Goal: Obtain resource: Download file/media

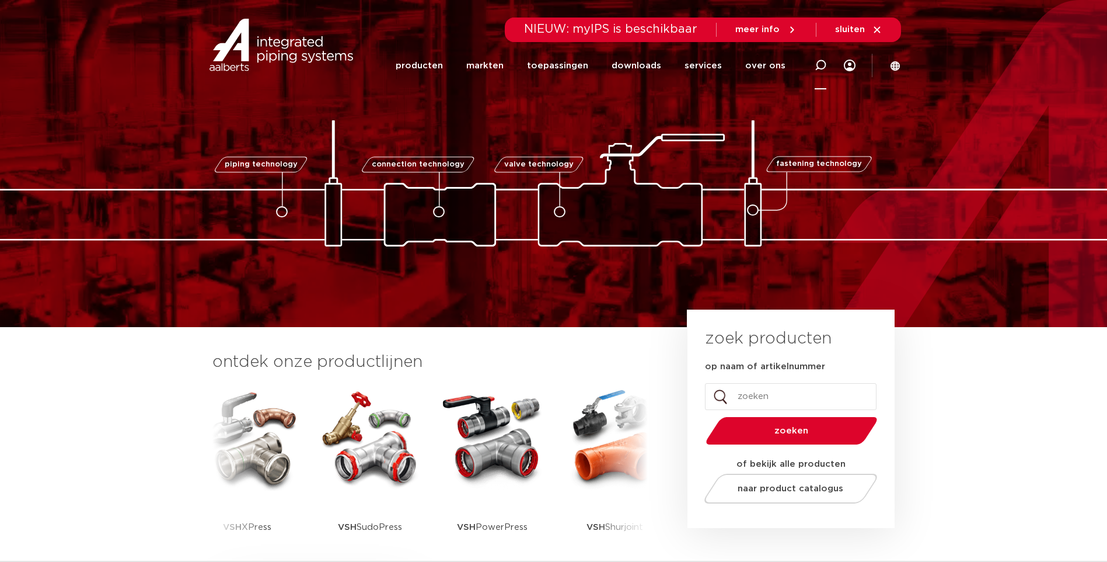
click at [818, 64] on icon at bounding box center [821, 66] width 12 height 12
paste input "243023"
type input "243023"
click button "Zoeken" at bounding box center [0, 0] width 0 height 0
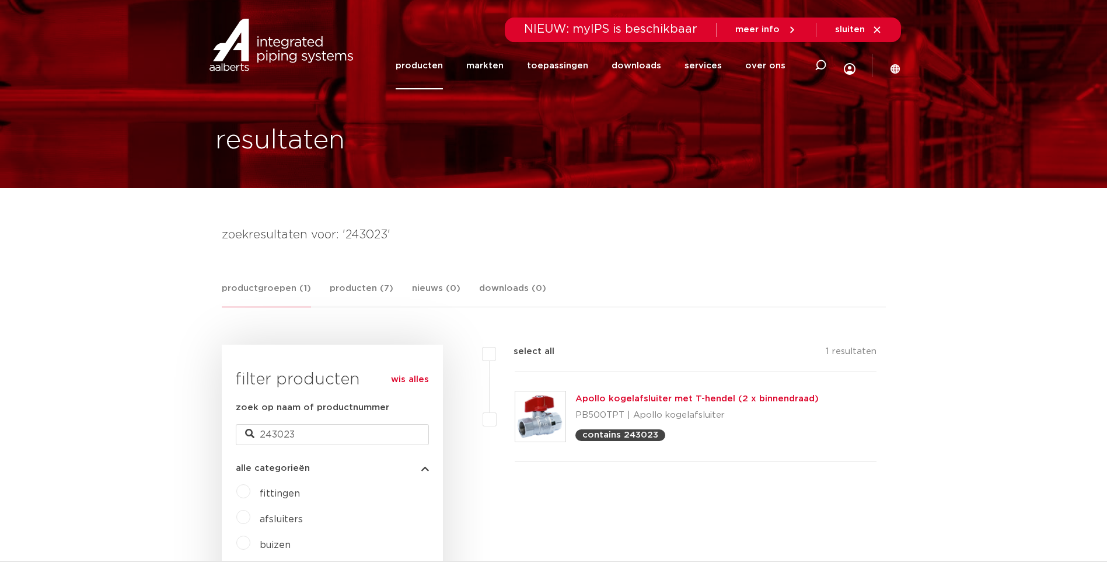
click at [615, 397] on link "Apollo kogelafsluiter met T-hendel (2 x binnendraad)" at bounding box center [697, 398] width 243 height 9
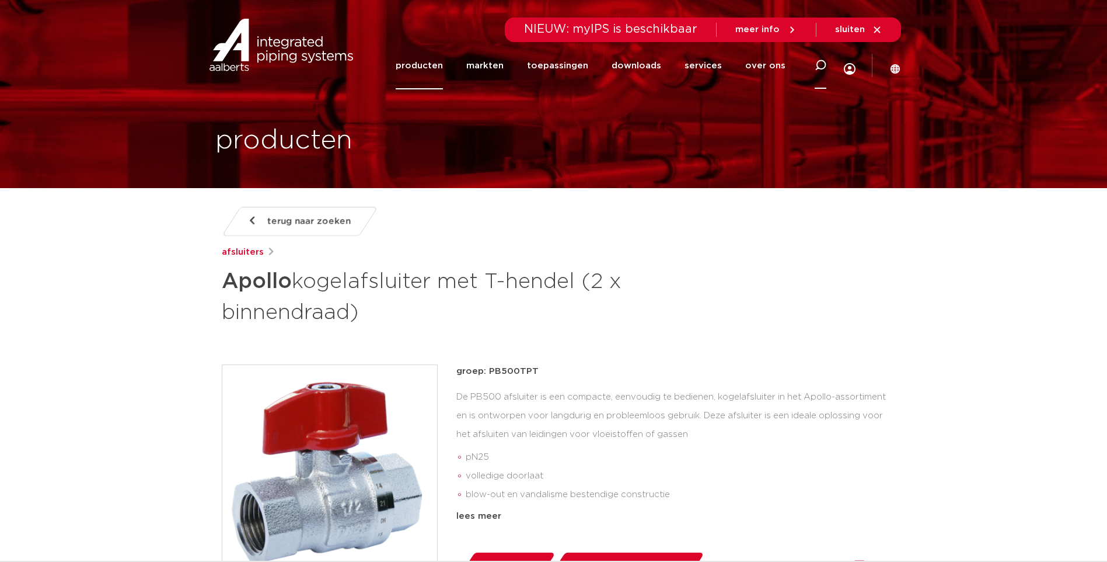
click at [817, 64] on icon at bounding box center [821, 66] width 12 height 12
click at [487, 64] on input "2430" at bounding box center [644, 63] width 367 height 23
click at [494, 62] on input "2430" at bounding box center [644, 63] width 367 height 23
type input "2430"
click button "Zoeken" at bounding box center [0, 0] width 0 height 0
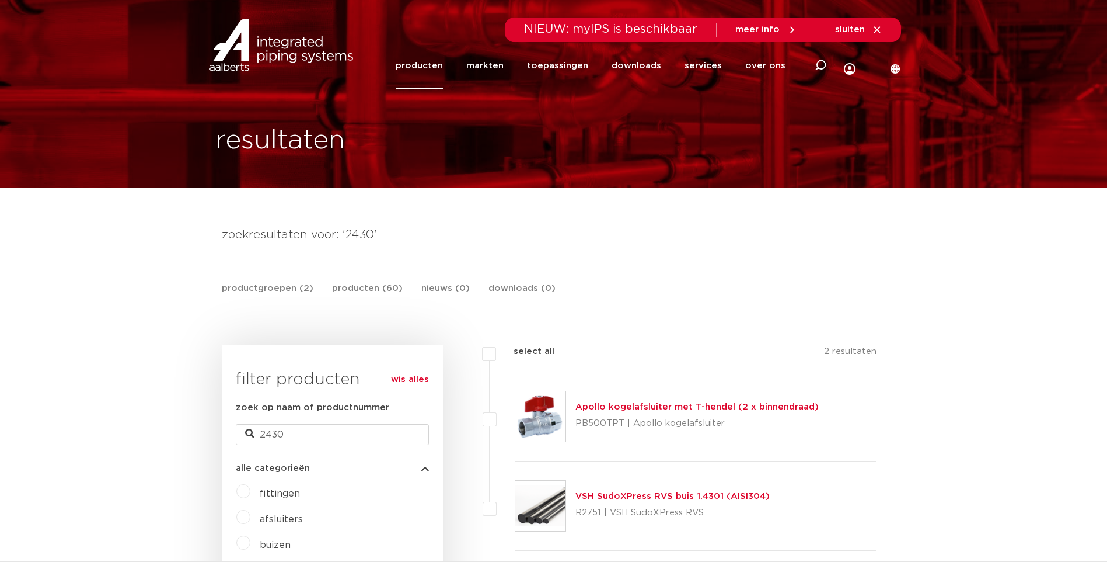
scroll to position [117, 0]
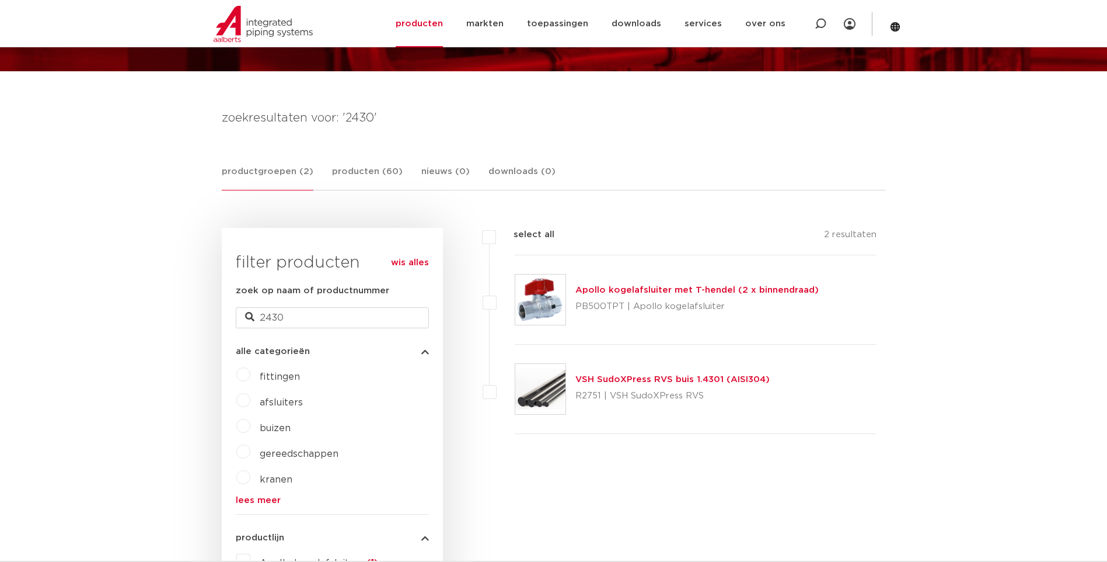
click at [546, 298] on img at bounding box center [540, 299] width 50 height 50
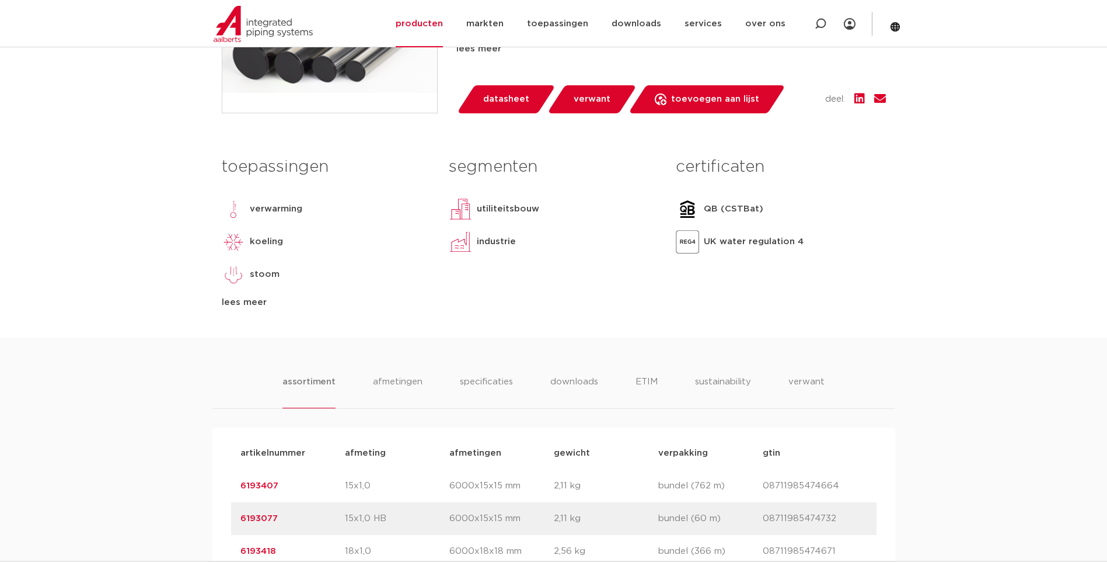
scroll to position [525, 0]
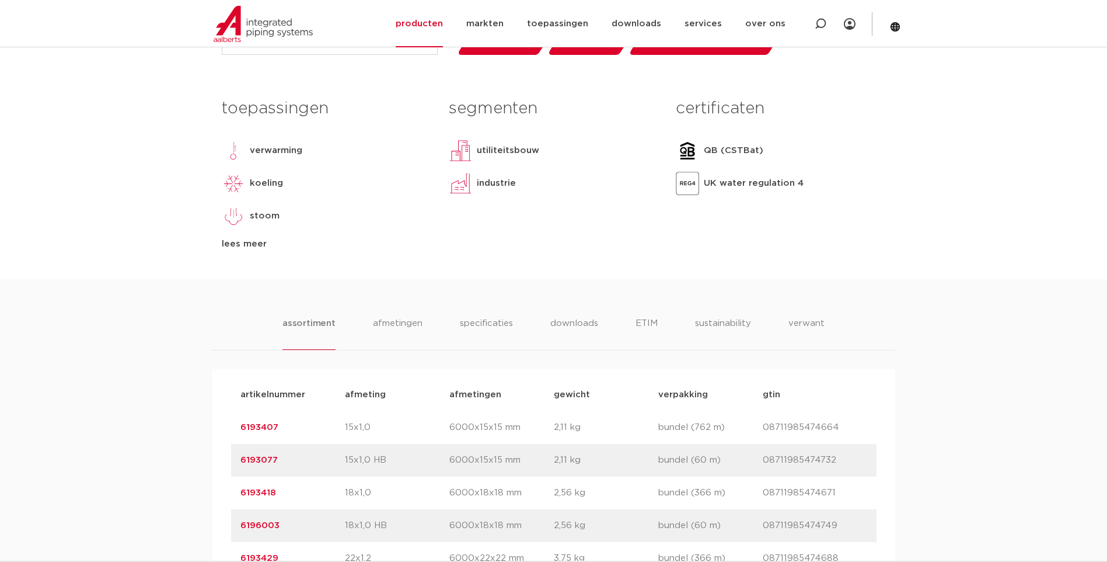
drag, startPoint x: 290, startPoint y: 430, endPoint x: 240, endPoint y: 428, distance: 49.0
click at [240, 428] on p "6193407" at bounding box center [292, 427] width 104 height 14
copy link "6193407"
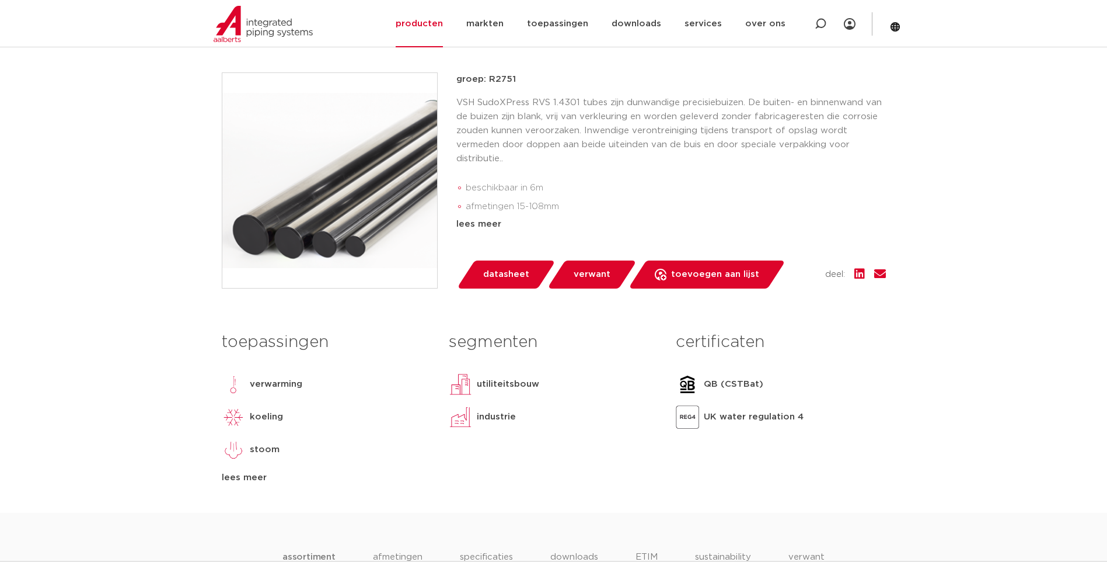
scroll to position [117, 0]
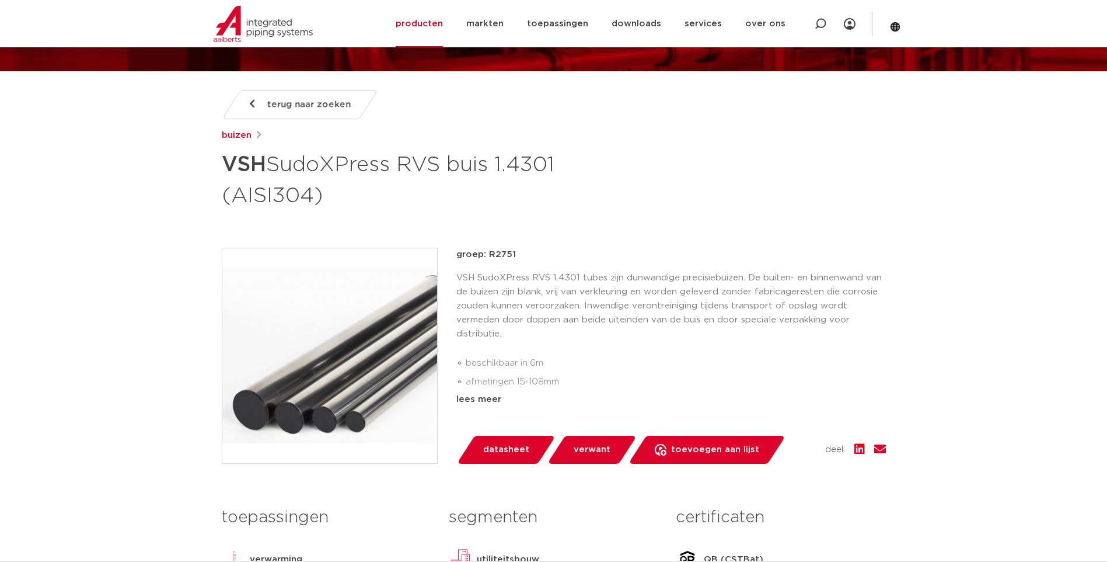
drag, startPoint x: 518, startPoint y: 254, endPoint x: 493, endPoint y: 254, distance: 25.1
click at [493, 254] on p "groep: R2751" at bounding box center [671, 254] width 430 height 14
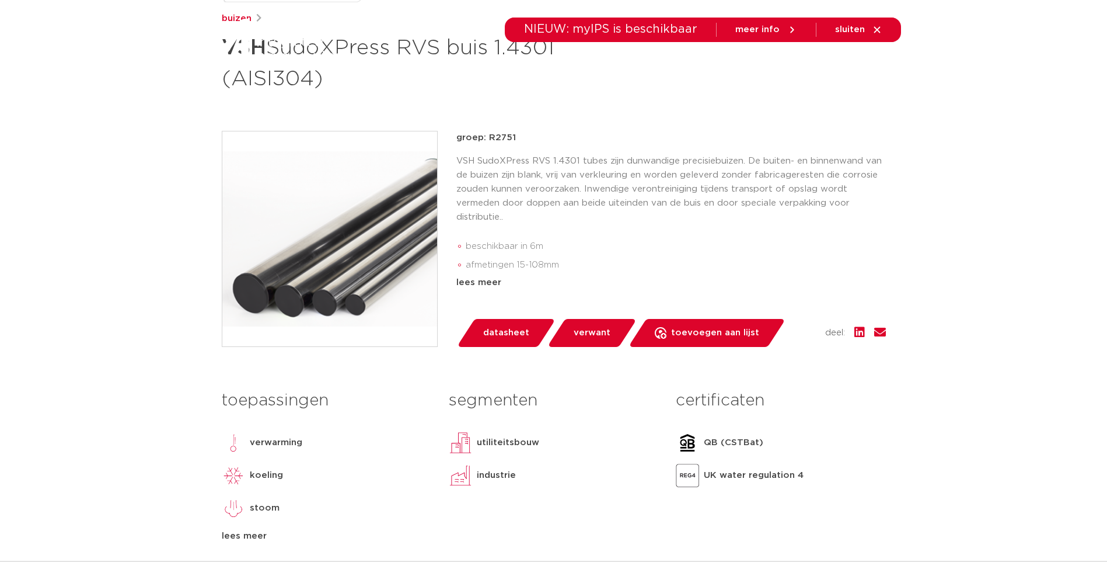
scroll to position [0, 0]
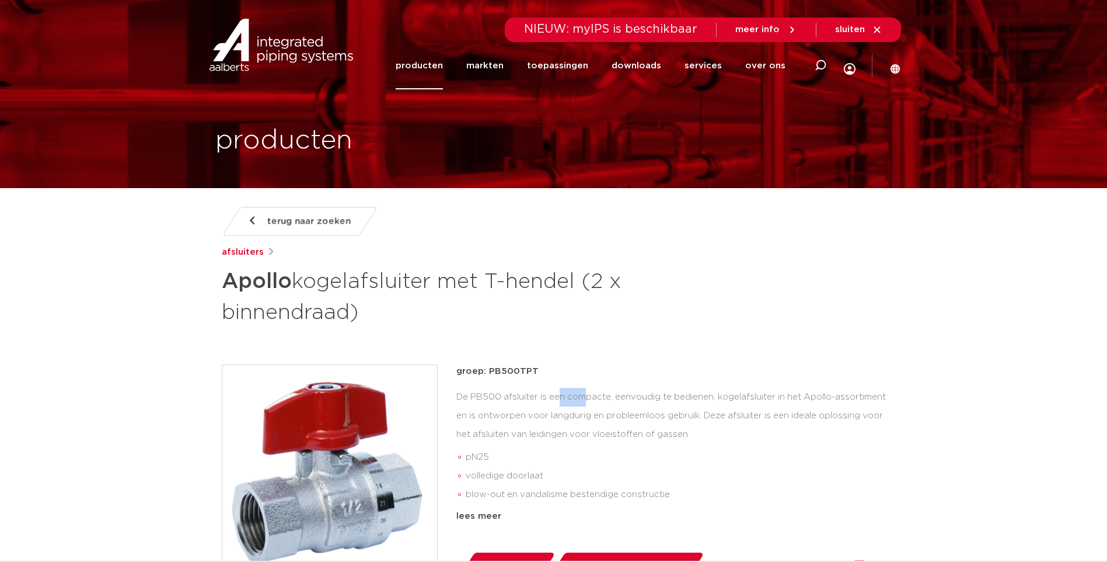
drag, startPoint x: 470, startPoint y: 394, endPoint x: 498, endPoint y: 396, distance: 27.5
click at [498, 396] on div "De PB500 afsluiter is een compacte, eenvoudig te bedienen, kogelafsluiter in he…" at bounding box center [671, 446] width 430 height 117
drag, startPoint x: 538, startPoint y: 371, endPoint x: 480, endPoint y: 368, distance: 57.9
click at [480, 368] on p "groep: PB500TPT" at bounding box center [671, 371] width 430 height 14
drag, startPoint x: 480, startPoint y: 368, endPoint x: 544, endPoint y: 371, distance: 64.3
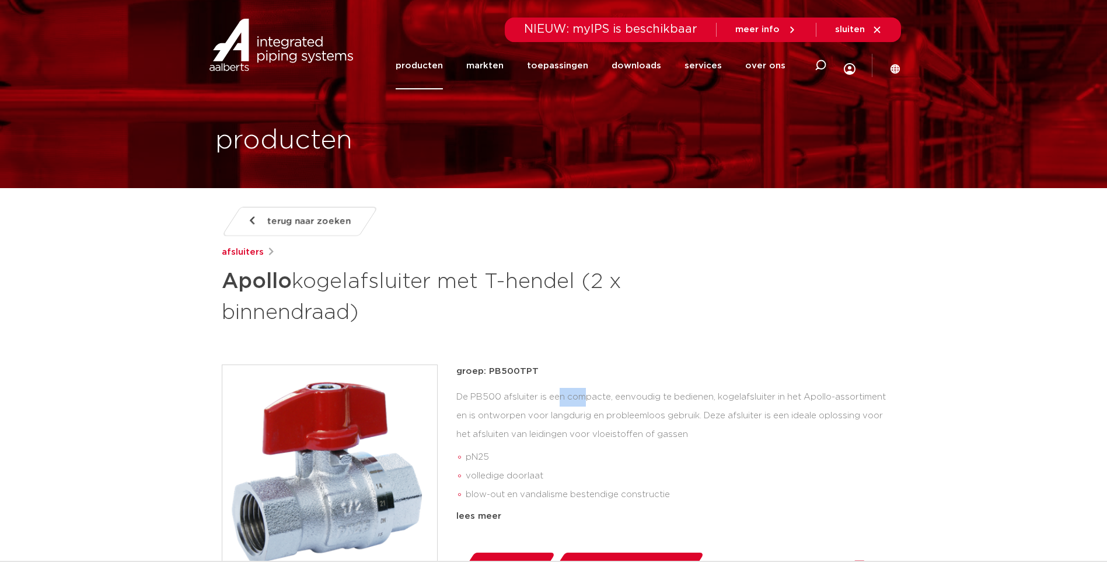
click at [544, 371] on p "groep: PB500TPT" at bounding box center [671, 371] width 430 height 14
click at [542, 374] on p "groep: PB500TPT" at bounding box center [671, 371] width 430 height 14
drag, startPoint x: 533, startPoint y: 373, endPoint x: 487, endPoint y: 371, distance: 46.2
click at [487, 371] on p "groep: PB500TPT" at bounding box center [671, 371] width 430 height 14
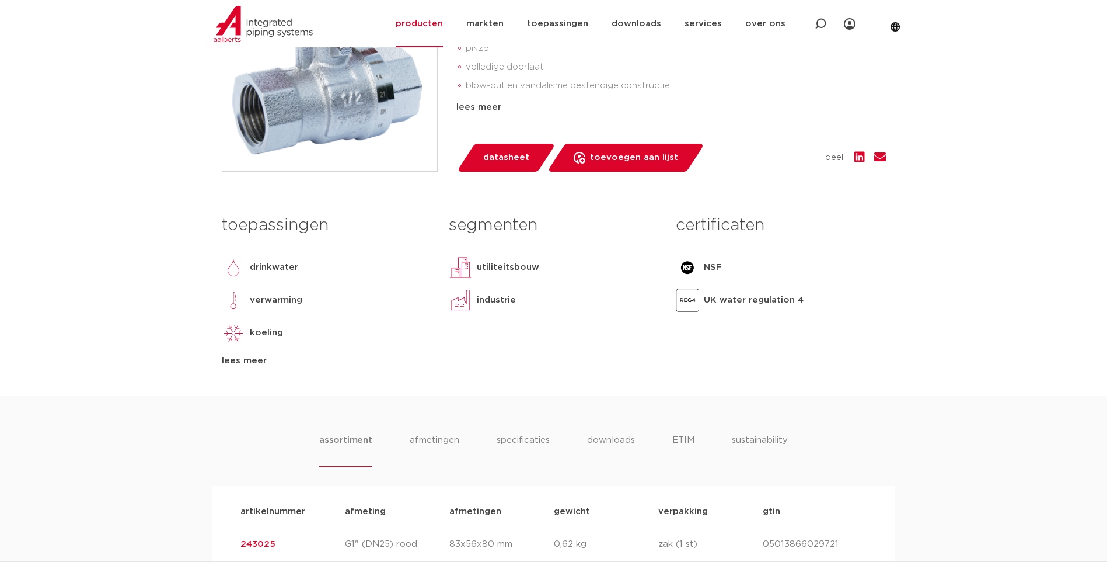
scroll to position [642, 0]
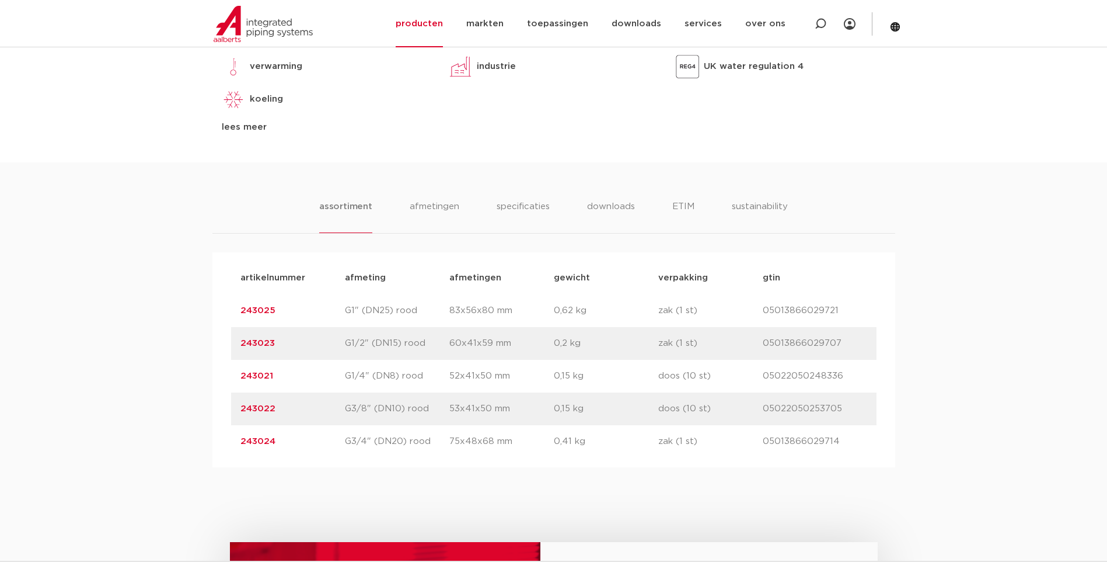
click at [1028, 334] on div "assortiment [GEOGRAPHIC_DATA] specificaties downloads ETIM sustainability assor…" at bounding box center [553, 314] width 1107 height 305
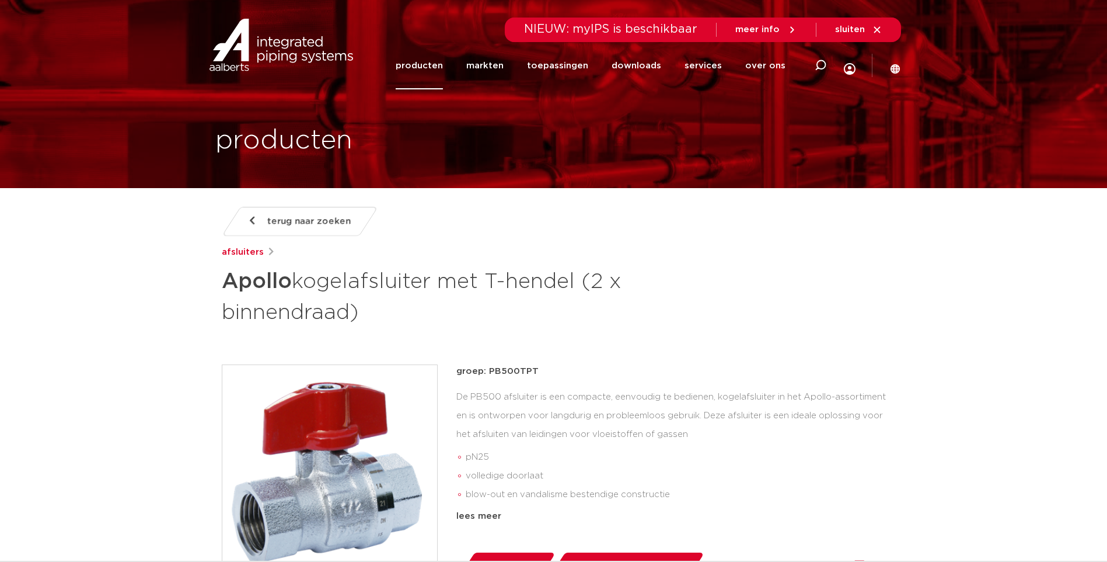
scroll to position [175, 0]
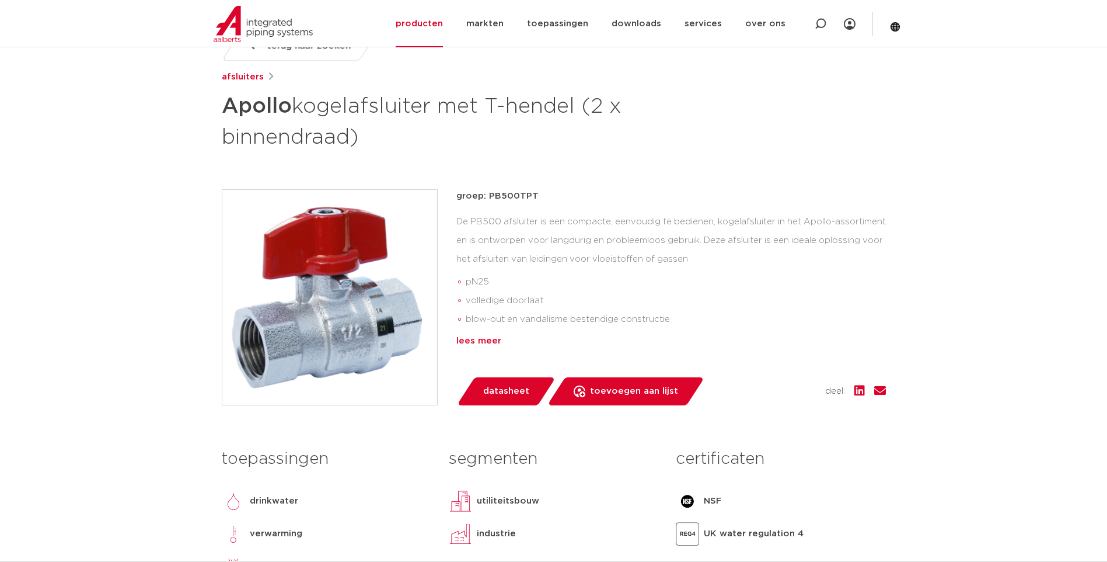
click at [492, 342] on div "lees meer" at bounding box center [671, 341] width 430 height 14
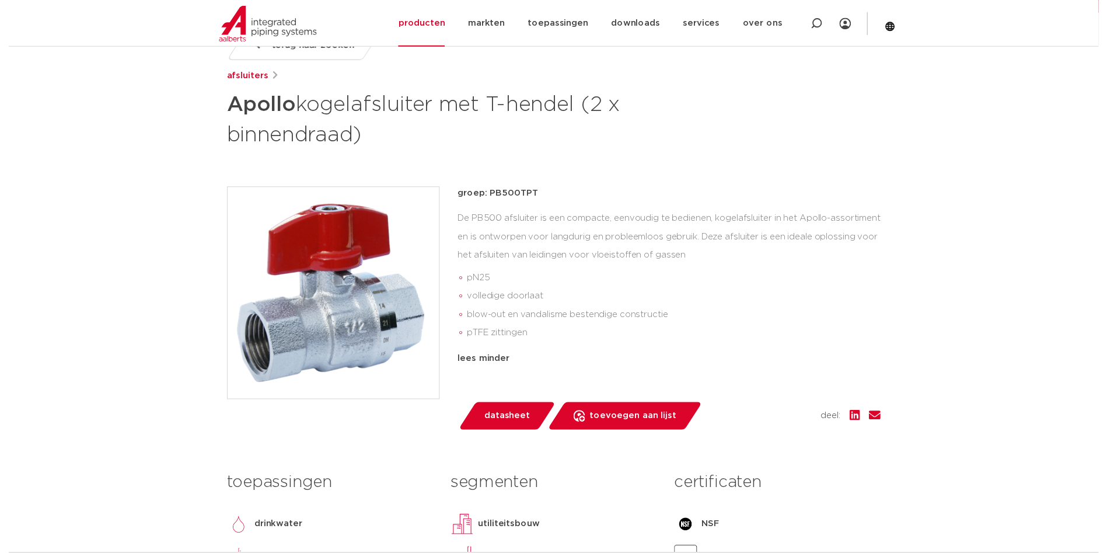
scroll to position [350, 0]
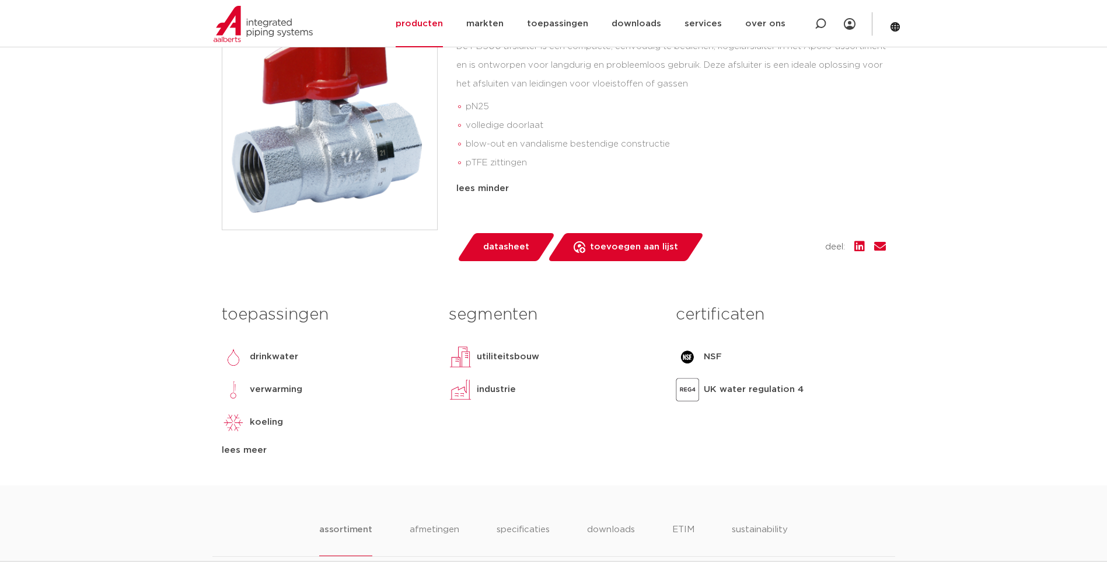
click at [498, 249] on span "datasheet" at bounding box center [506, 247] width 46 height 19
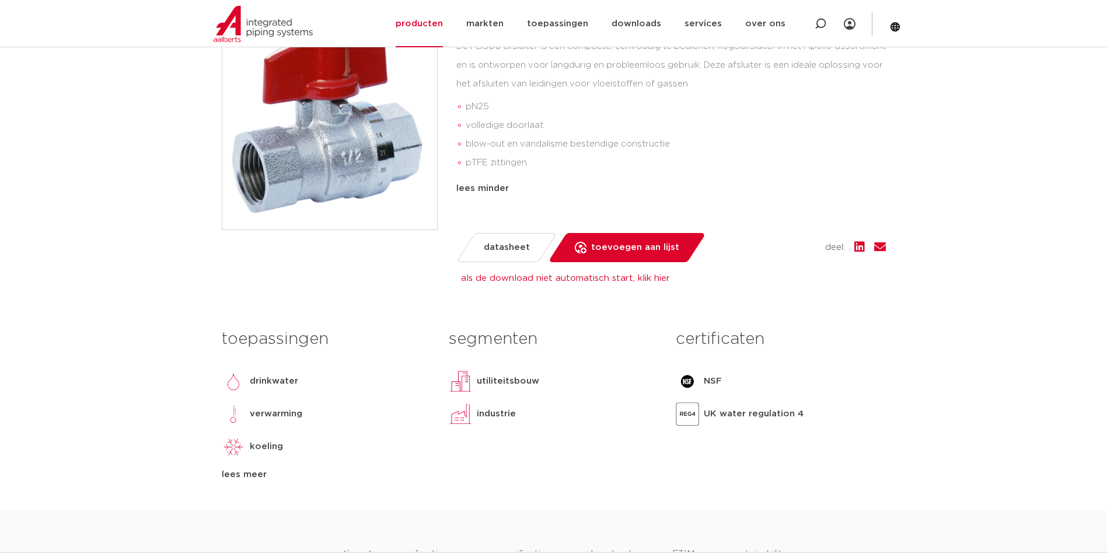
click at [641, 278] on link "als de download niet automatisch start, klik hier" at bounding box center [565, 278] width 209 height 9
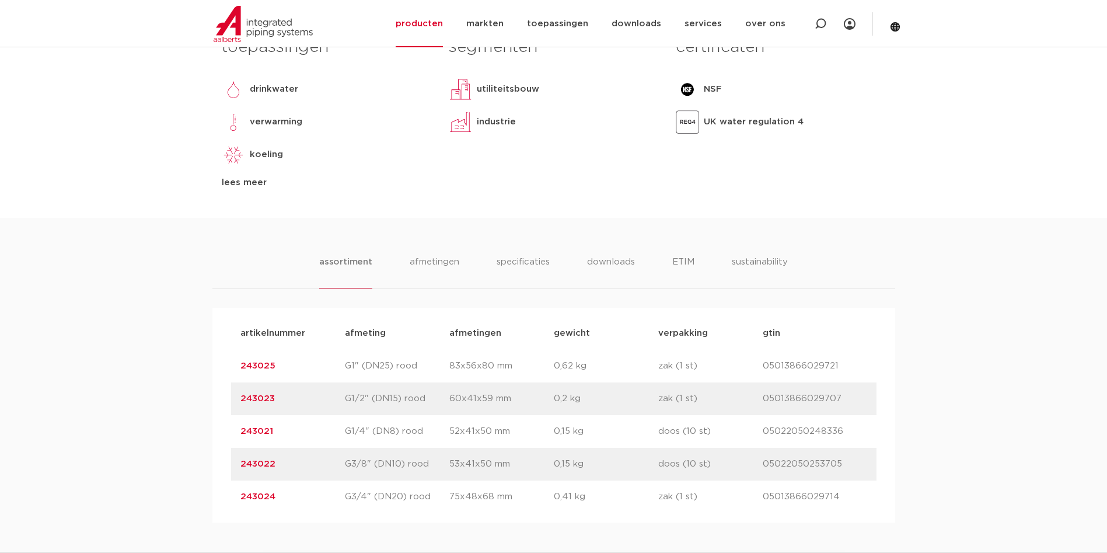
drag, startPoint x: 286, startPoint y: 403, endPoint x: 234, endPoint y: 397, distance: 52.3
click at [234, 397] on div "artikelnummer 243023 afmeting G1/2" (DN15) rood [GEOGRAPHIC_DATA] 60x41x59 mm g…" at bounding box center [554, 398] width 646 height 33
copy link "243023"
drag, startPoint x: 659, startPoint y: 402, endPoint x: 693, endPoint y: 398, distance: 34.6
click at [693, 398] on p "zak (1 st)" at bounding box center [710, 399] width 104 height 14
